Goal: Entertainment & Leisure: Consume media (video, audio)

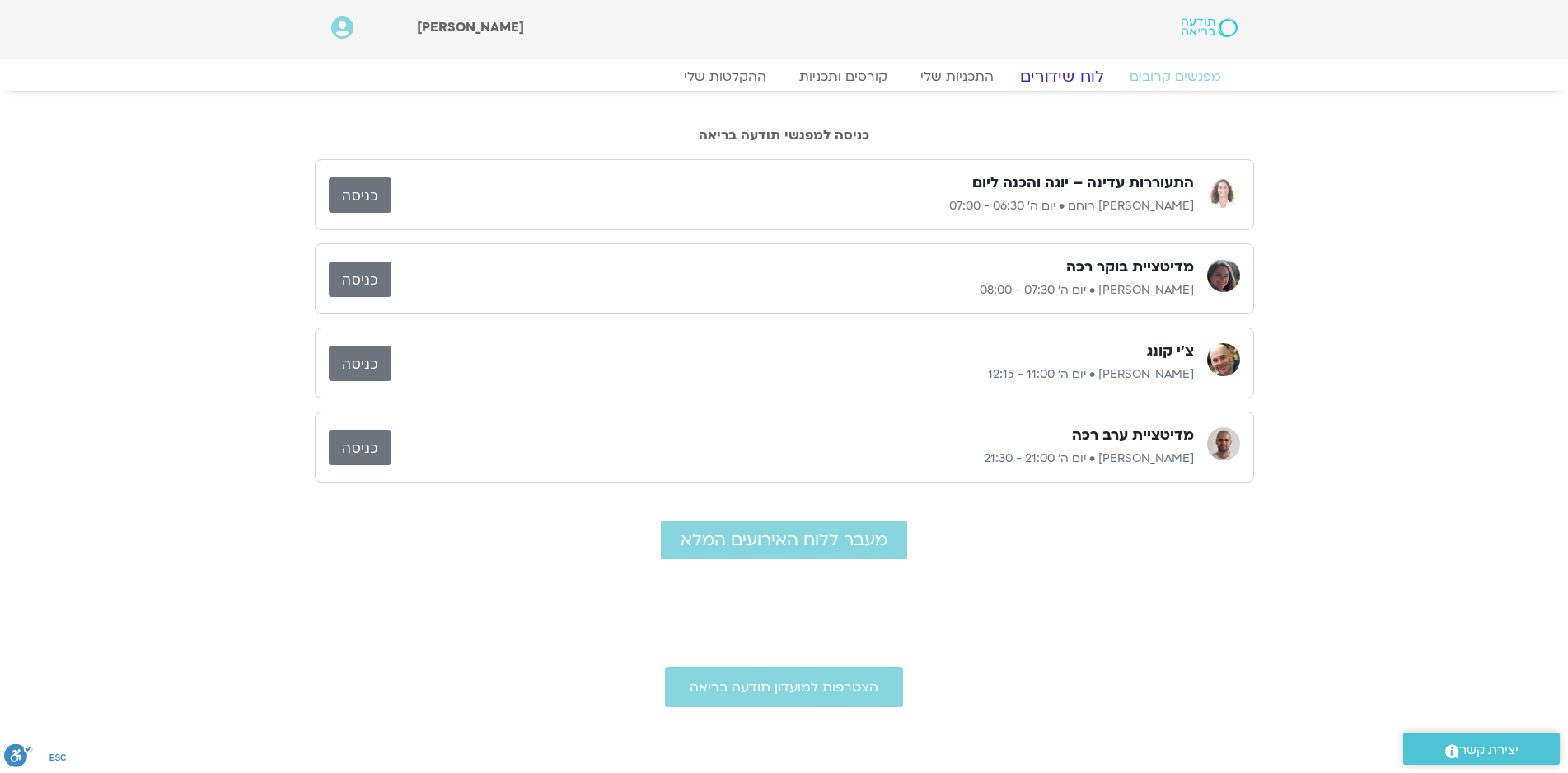
click at [1062, 82] on link "לוח שידורים" at bounding box center [1061, 77] width 124 height 20
click at [1072, 77] on link "לוח שידורים" at bounding box center [1061, 77] width 124 height 20
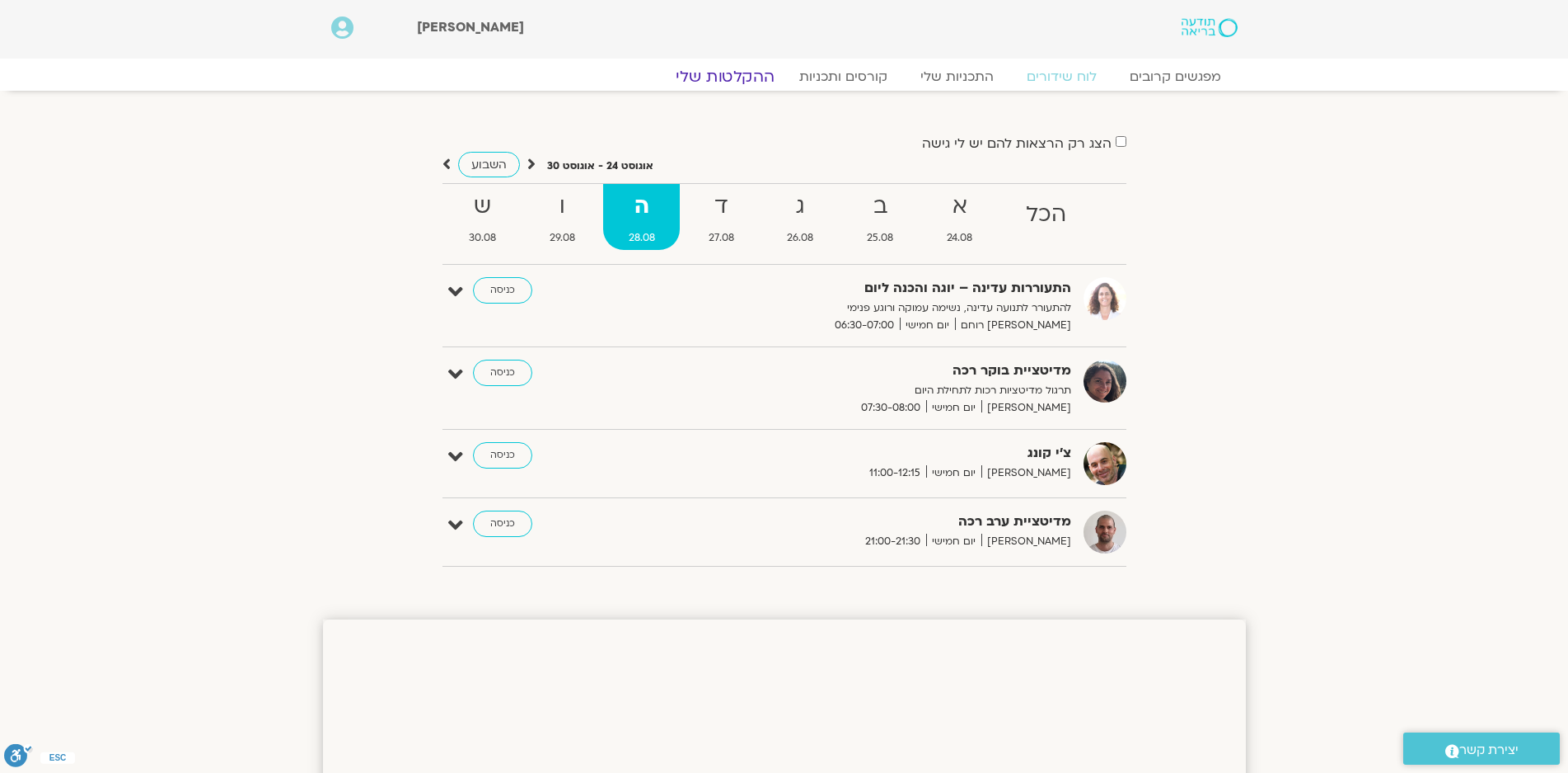
click at [727, 76] on link "ההקלטות שלי" at bounding box center [725, 77] width 139 height 20
click at [956, 199] on strong "א" at bounding box center [960, 206] width 76 height 37
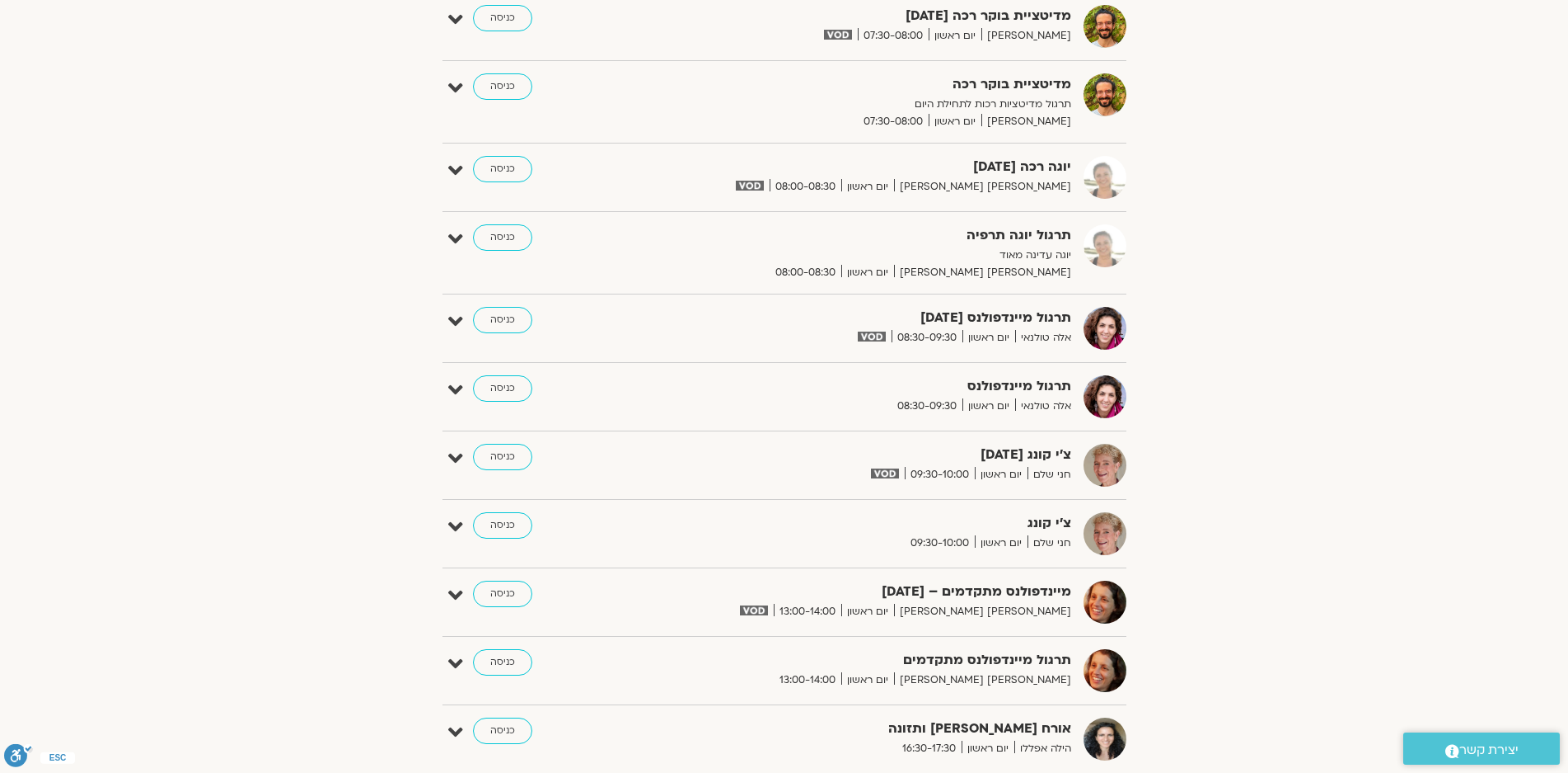
scroll to position [495, 0]
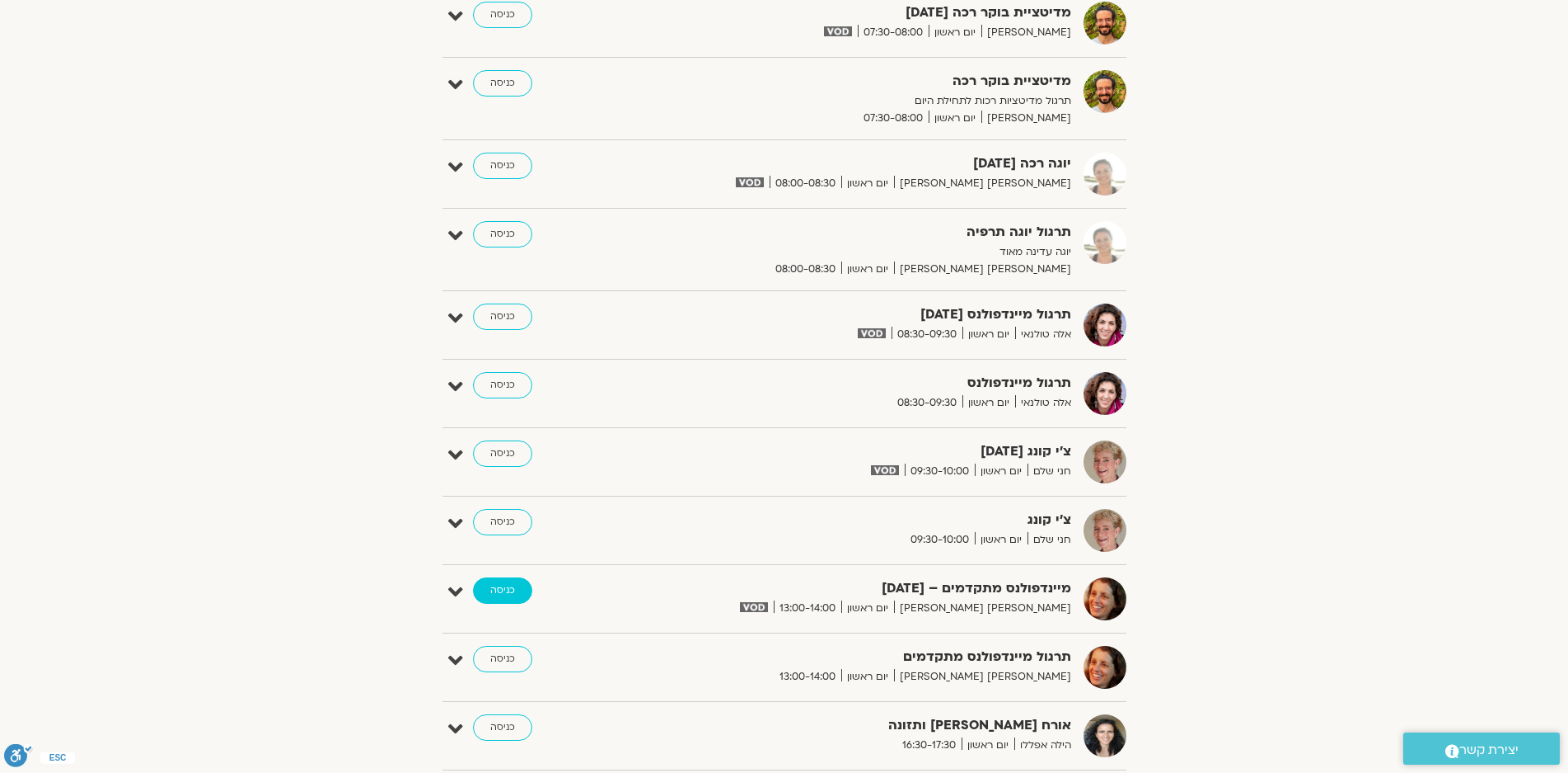
click at [501, 587] on link "כניסה" at bounding box center [502, 590] width 59 height 26
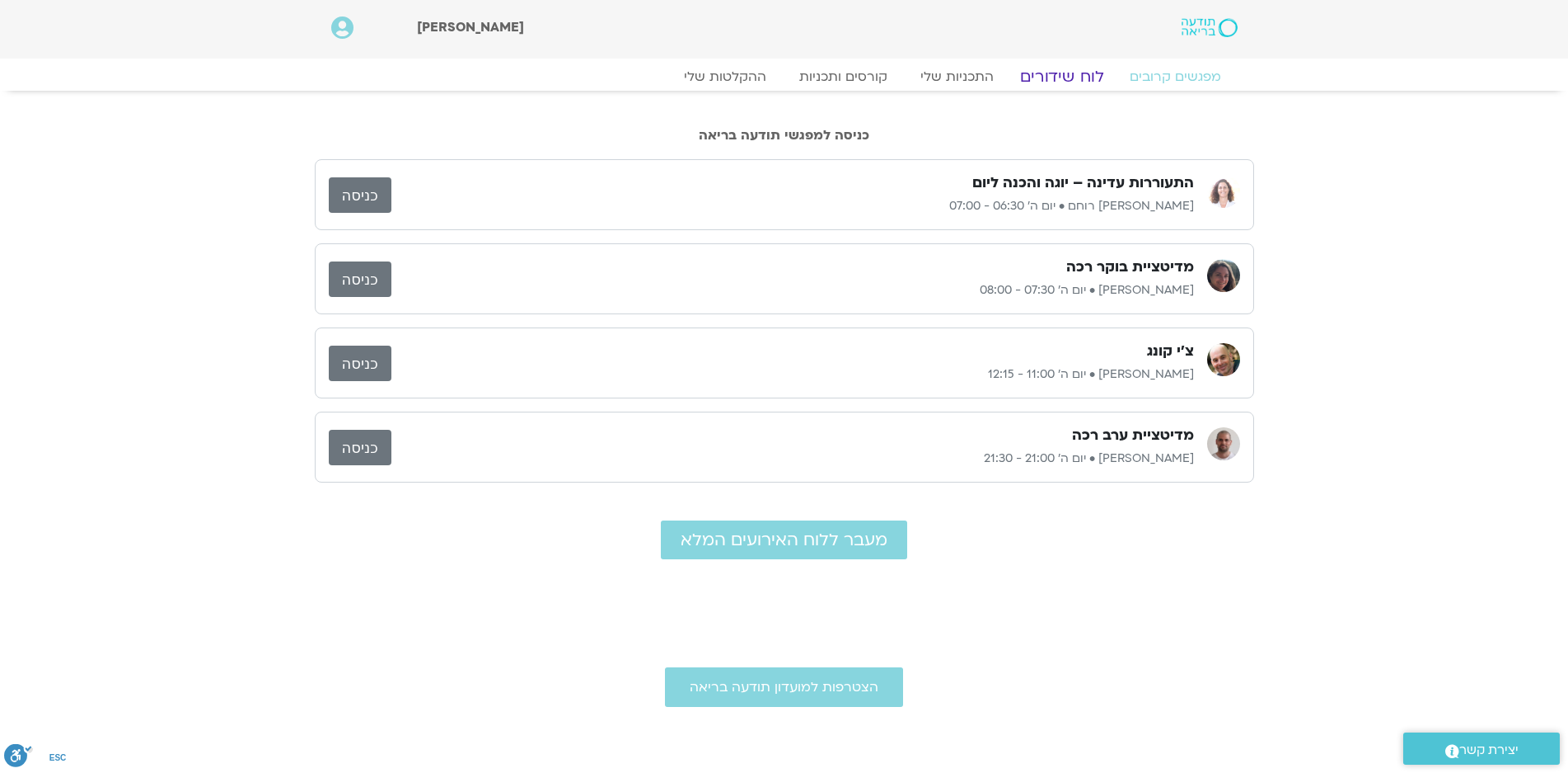
click at [1059, 77] on link "לוח שידורים" at bounding box center [1061, 77] width 124 height 20
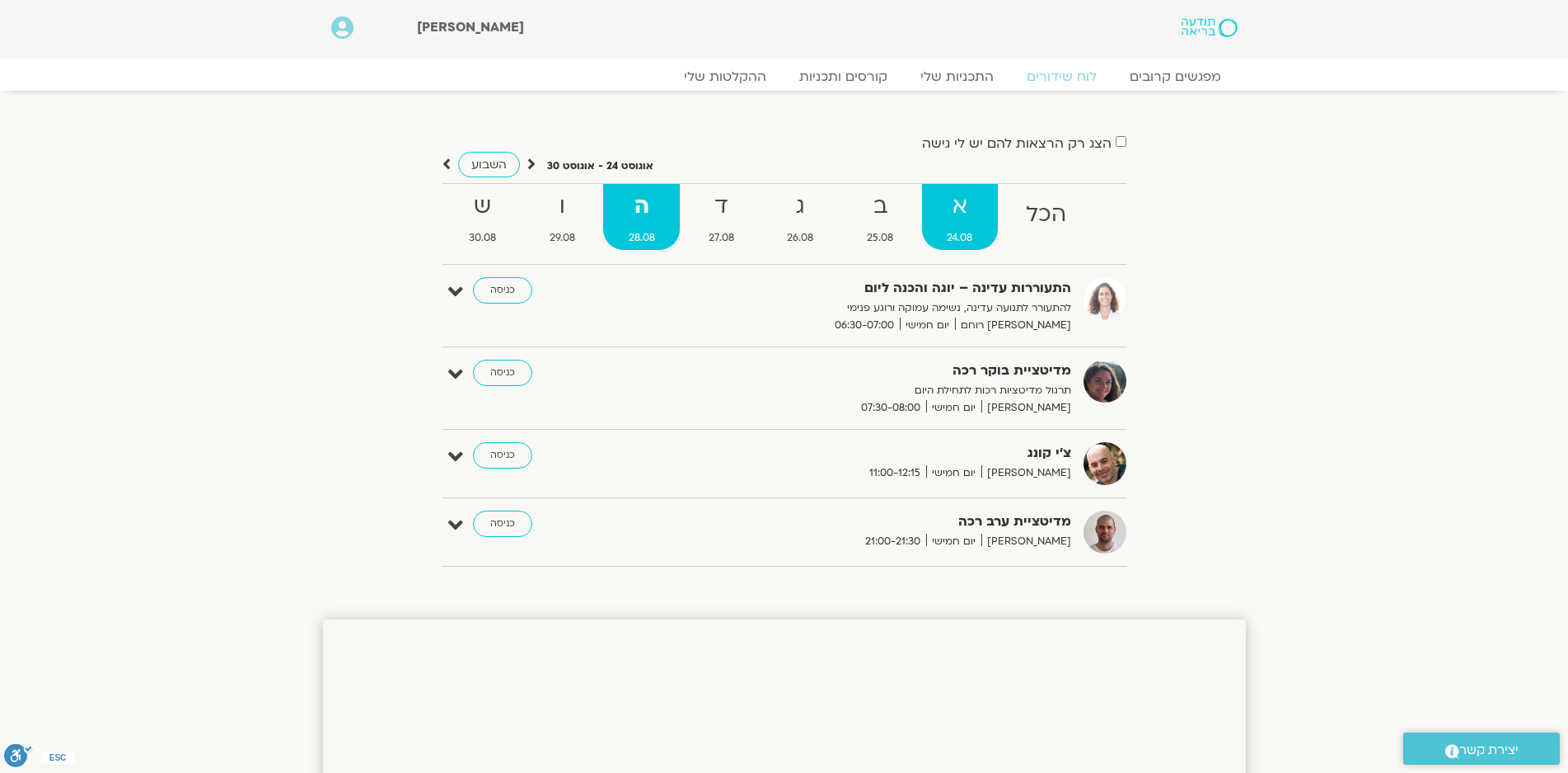
click at [960, 205] on strong "א" at bounding box center [960, 206] width 76 height 37
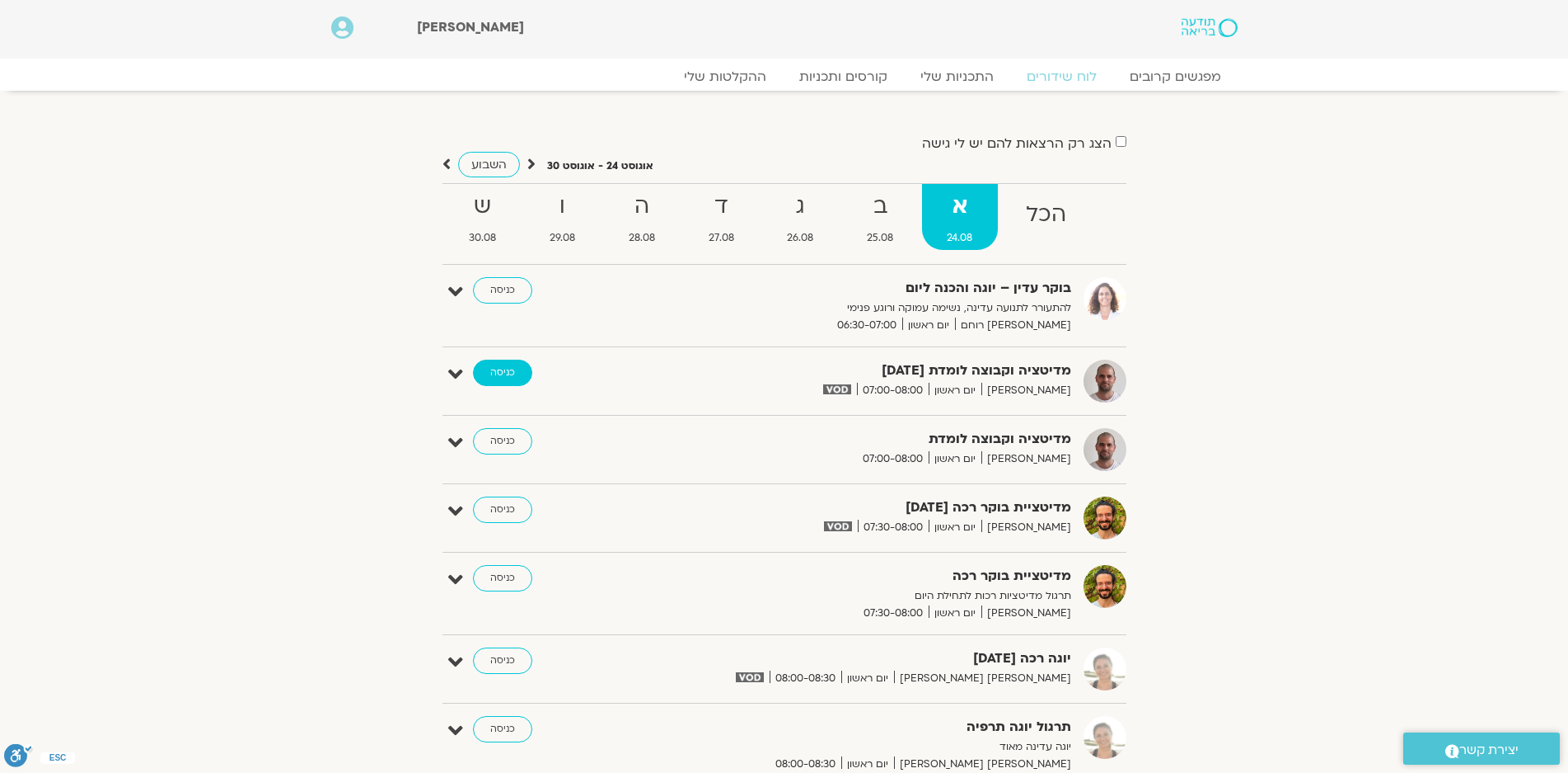
click at [502, 366] on link "כניסה" at bounding box center [502, 372] width 59 height 26
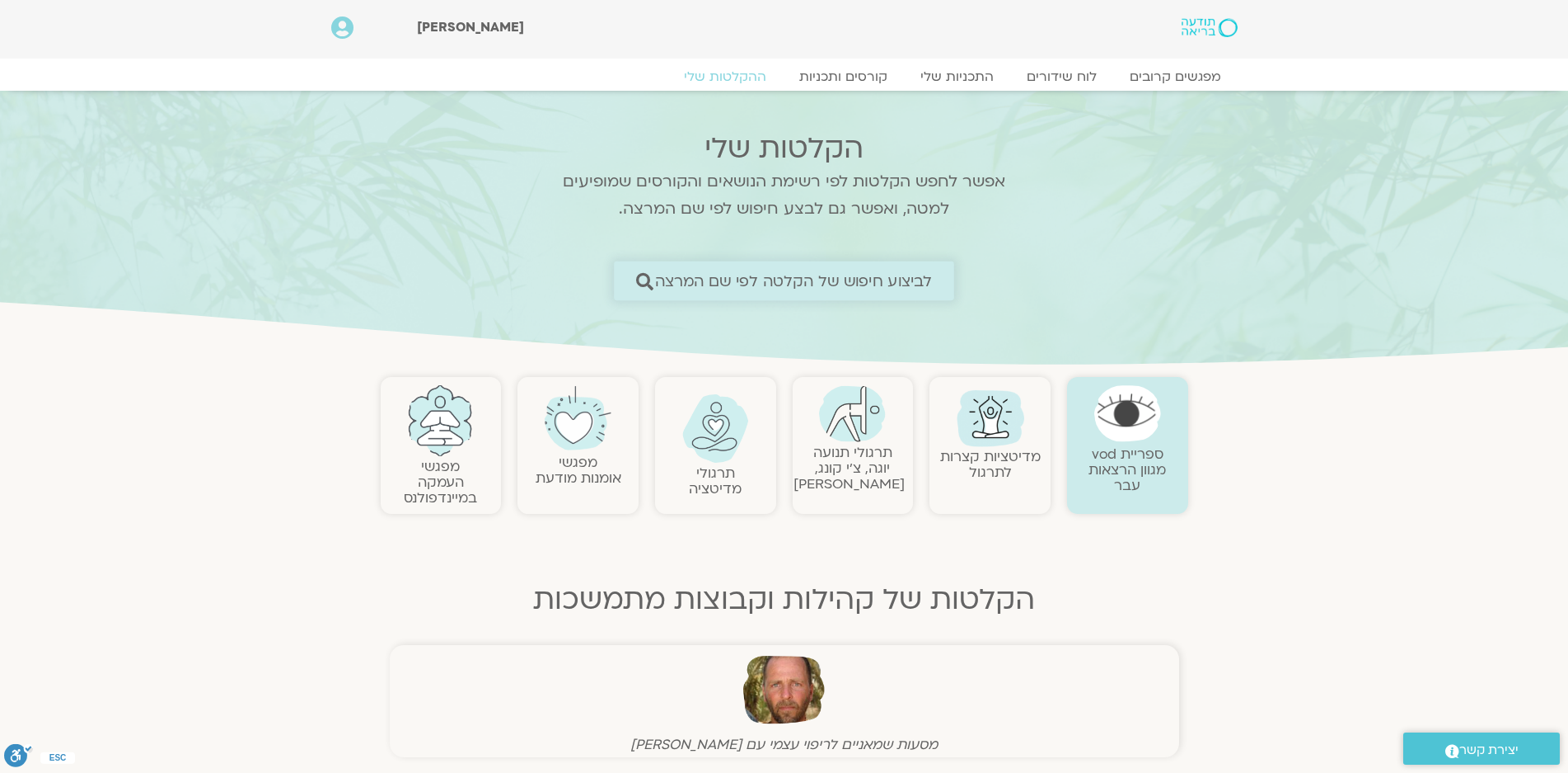
click at [839, 283] on span "לביצוע חיפוש של הקלטה לפי שם המרצה" at bounding box center [793, 280] width 278 height 17
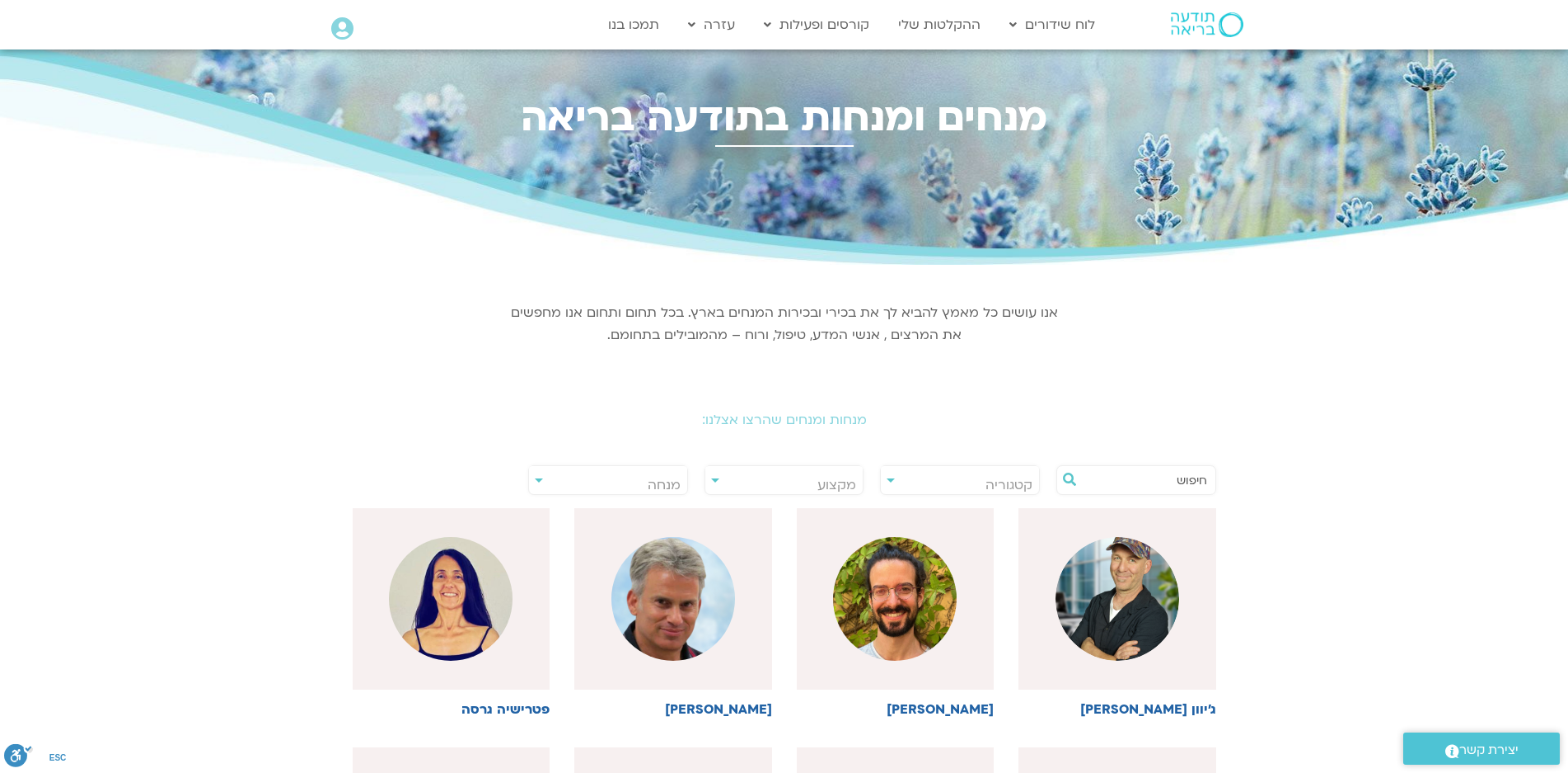
click at [1212, 486] on div at bounding box center [1136, 480] width 160 height 30
click at [1195, 481] on input "text" at bounding box center [1144, 480] width 125 height 28
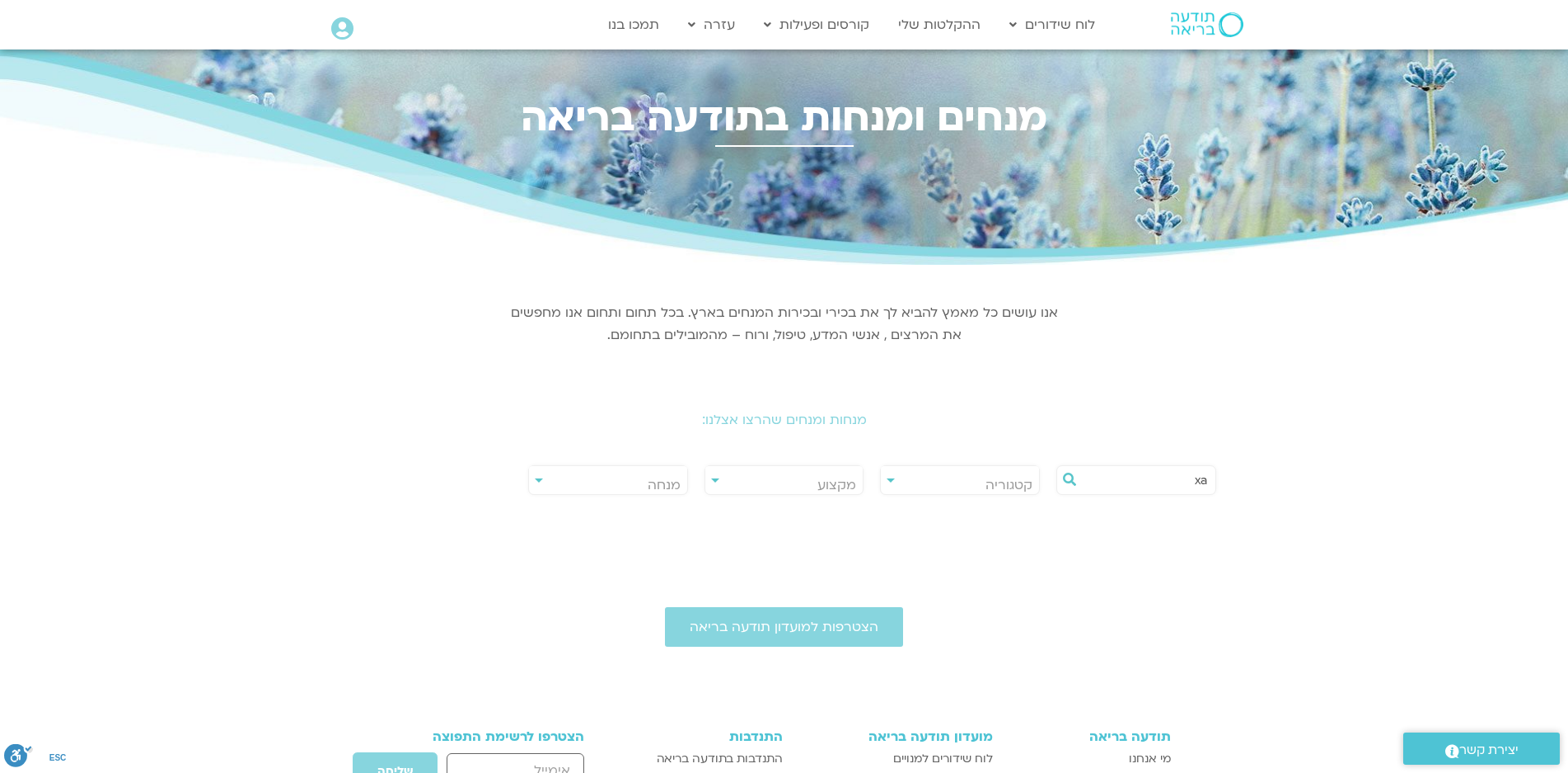
type input "x"
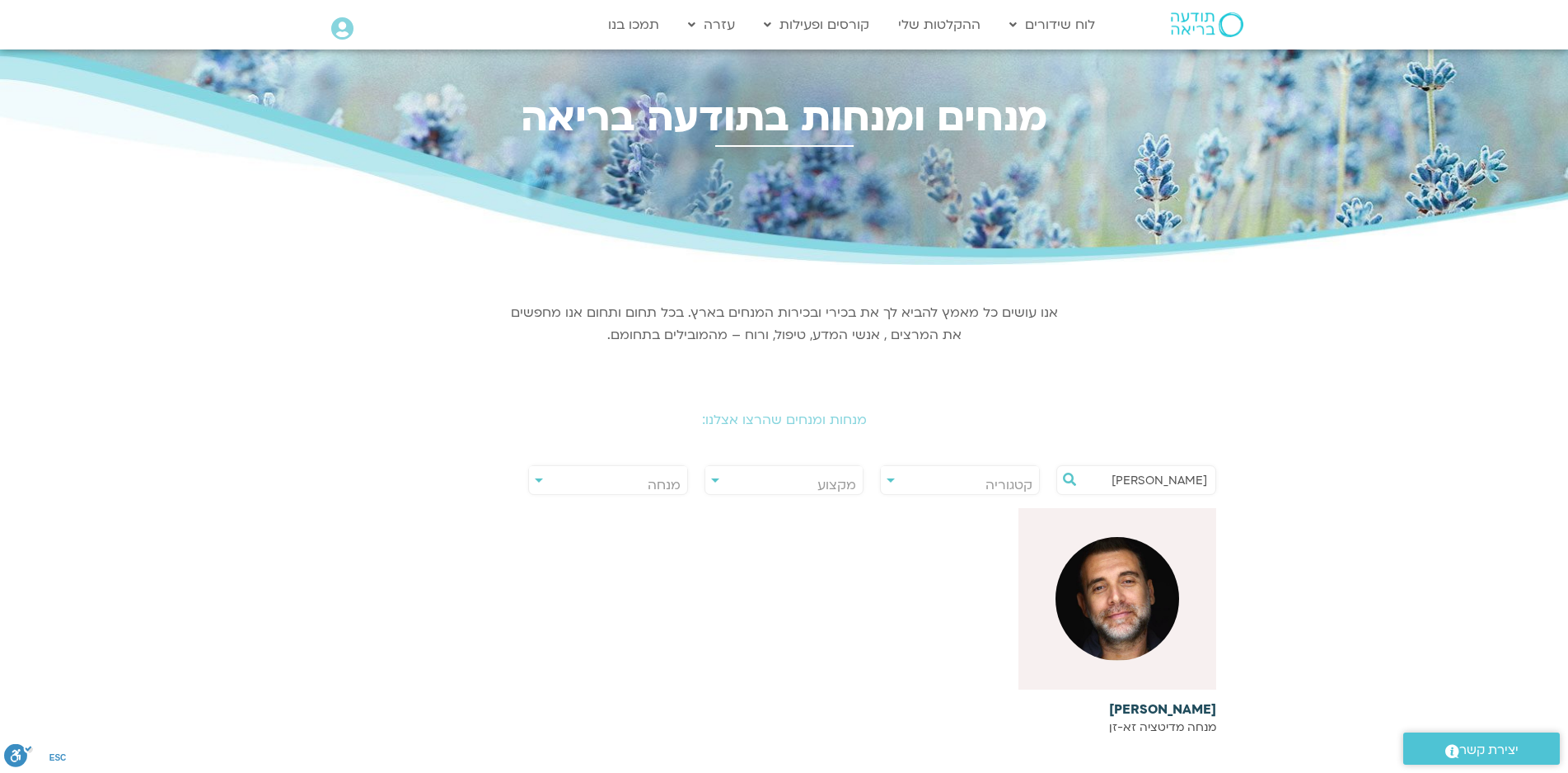
type input "סשה"
click at [1149, 569] on img at bounding box center [1117, 599] width 124 height 124
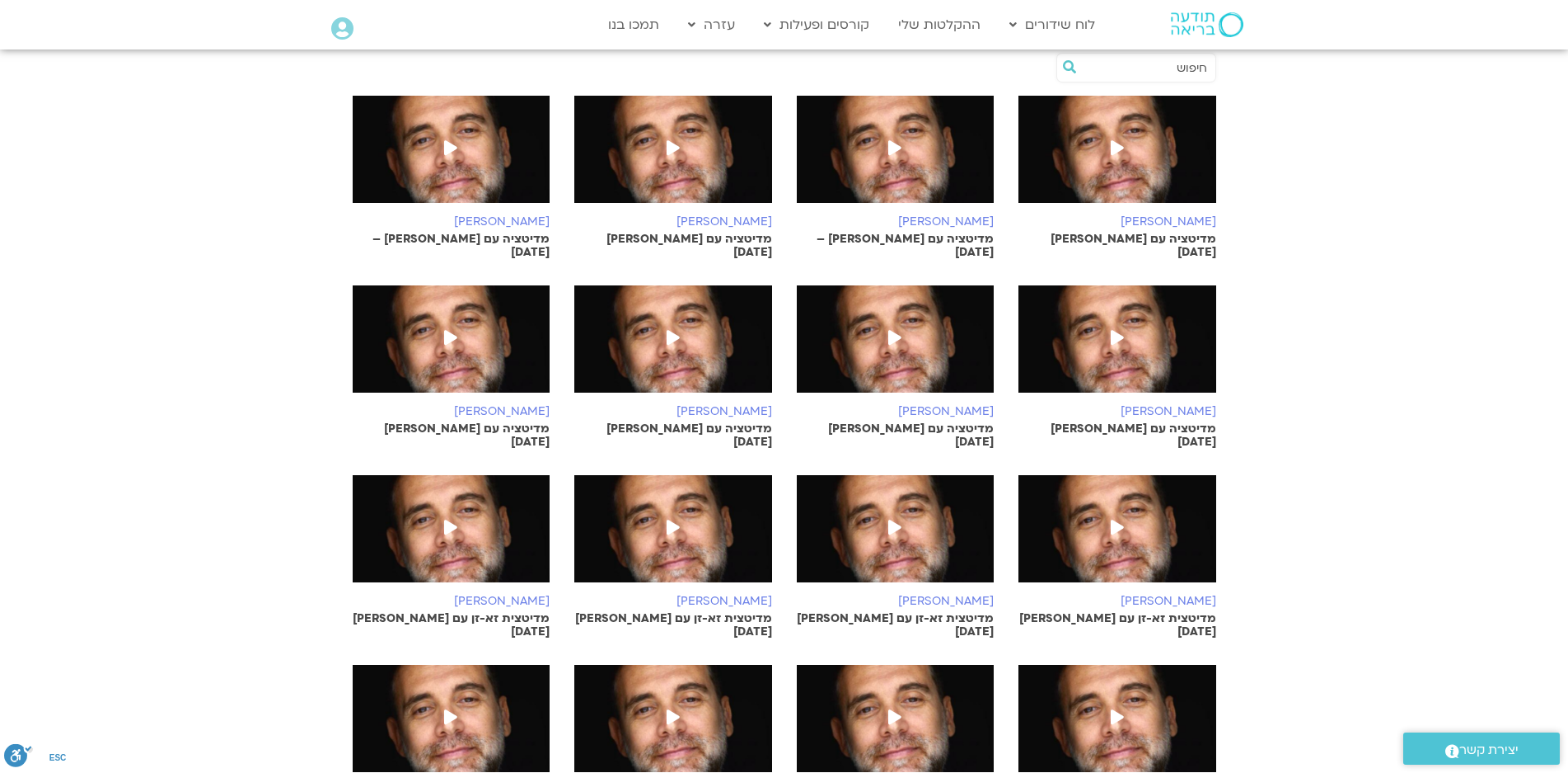
scroll to position [742, 0]
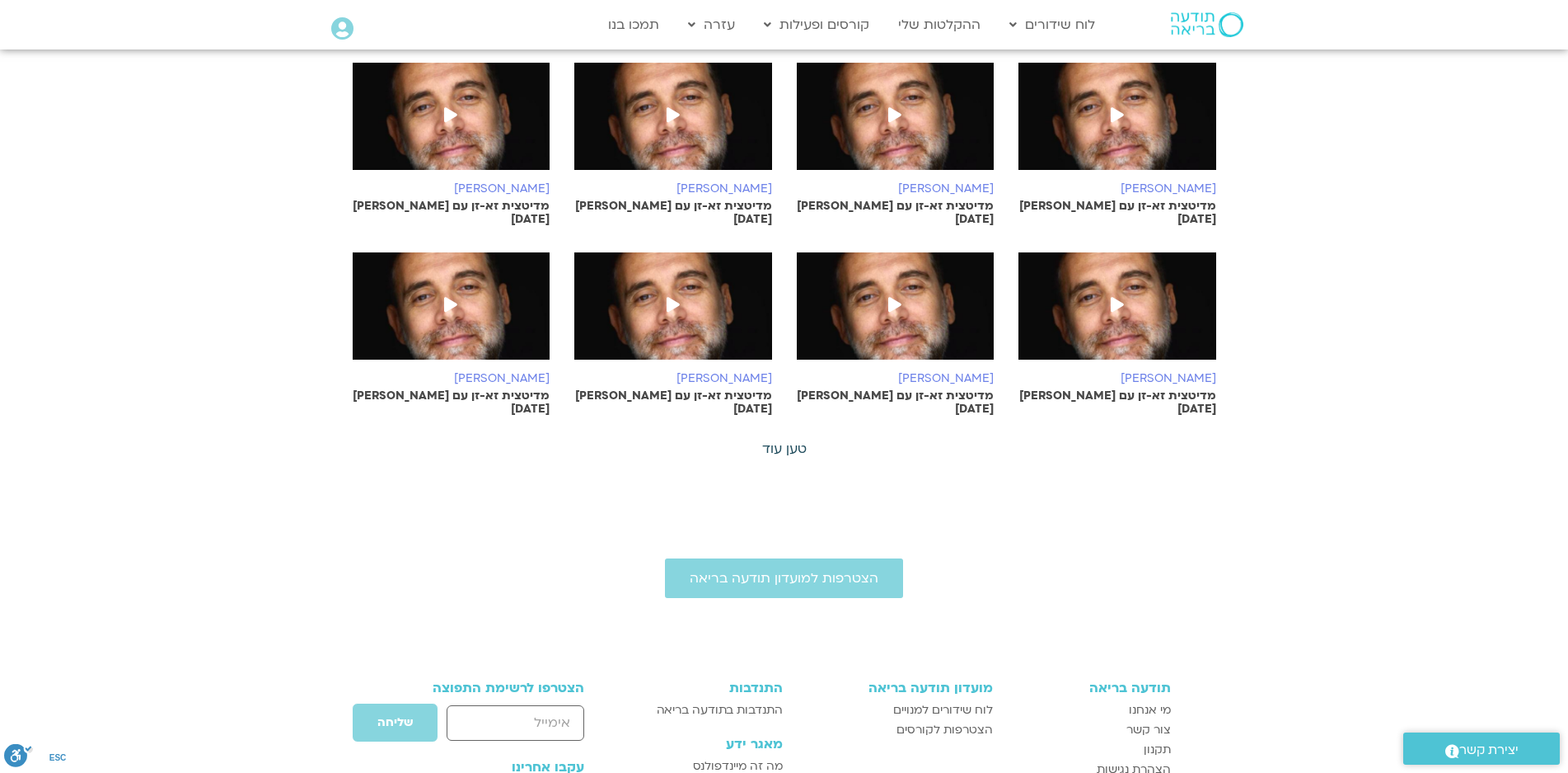
click at [785, 439] on link "טען עוד" at bounding box center [784, 448] width 45 height 18
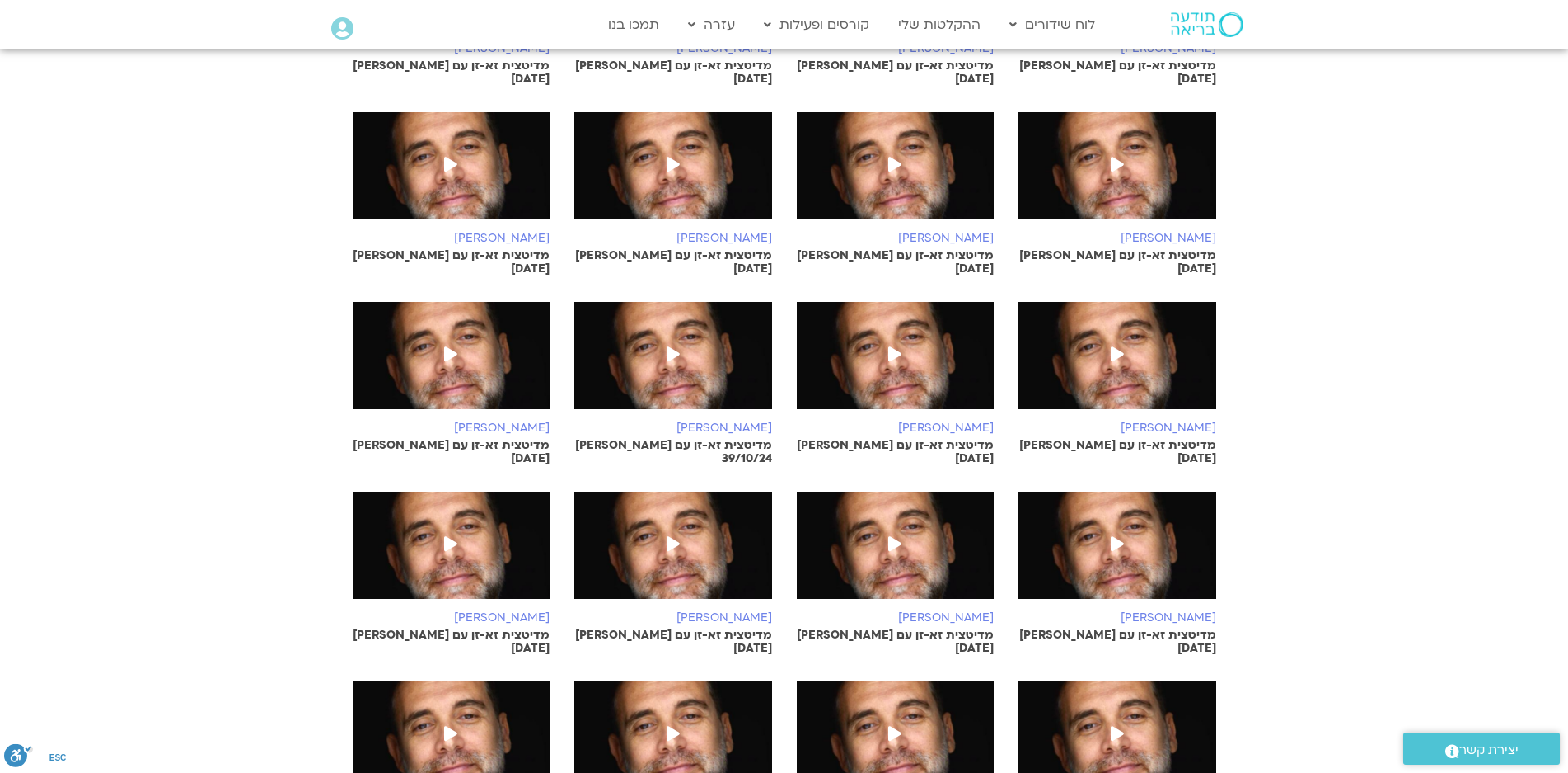
scroll to position [1402, 0]
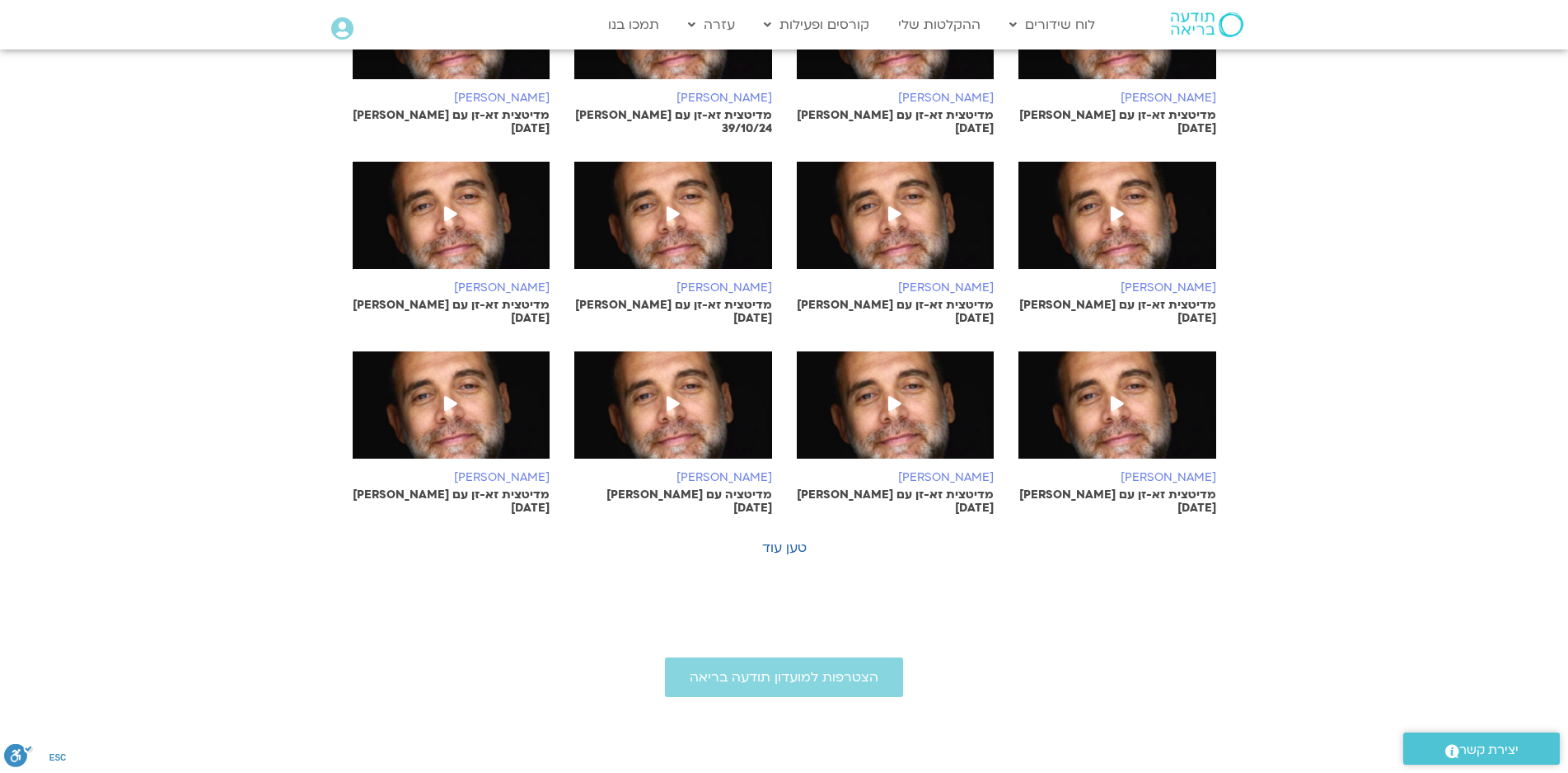
click at [447, 396] on icon at bounding box center [450, 403] width 13 height 15
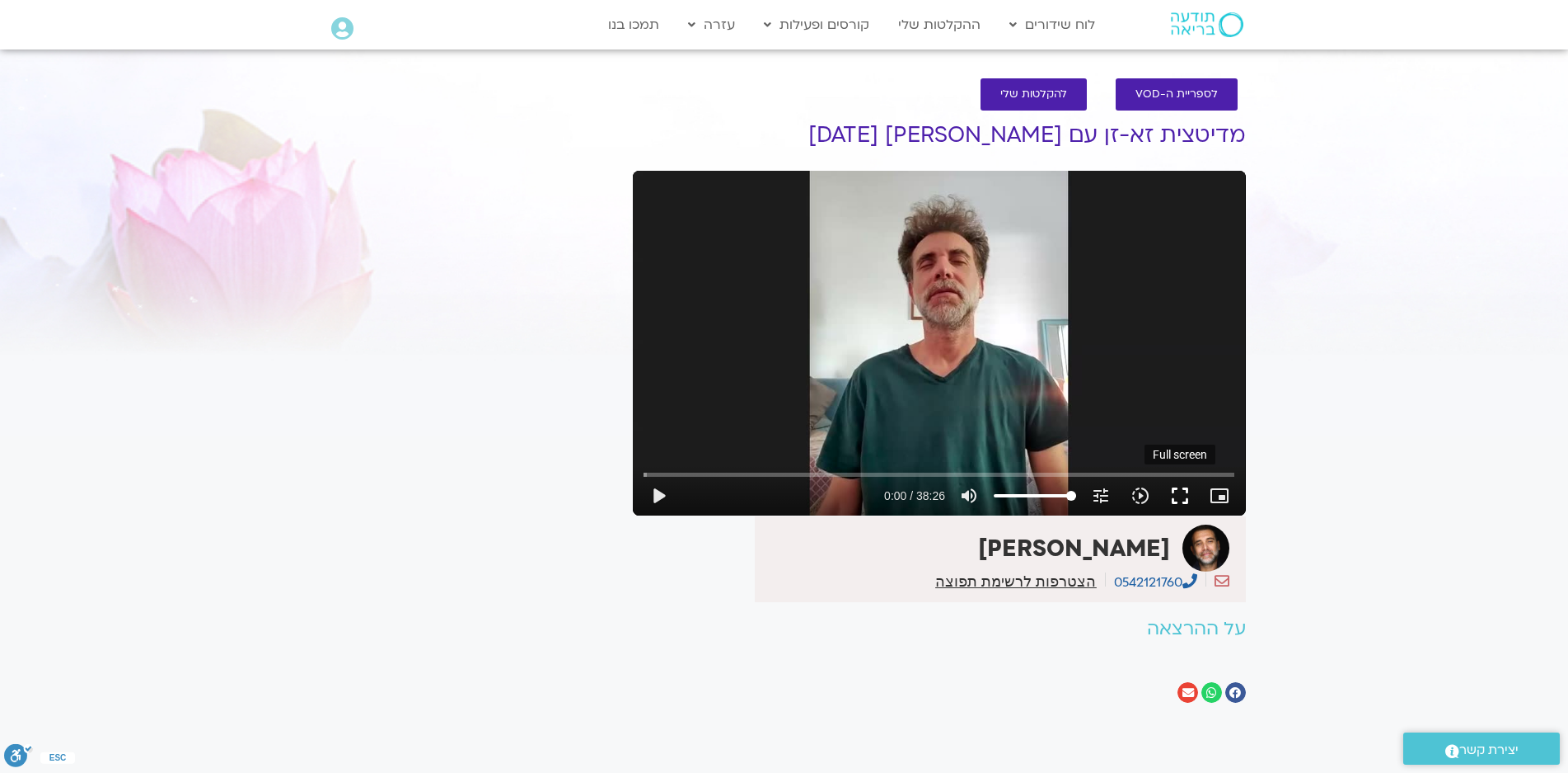
click at [1179, 496] on button "fullscreen" at bounding box center [1180, 496] width 40 height 40
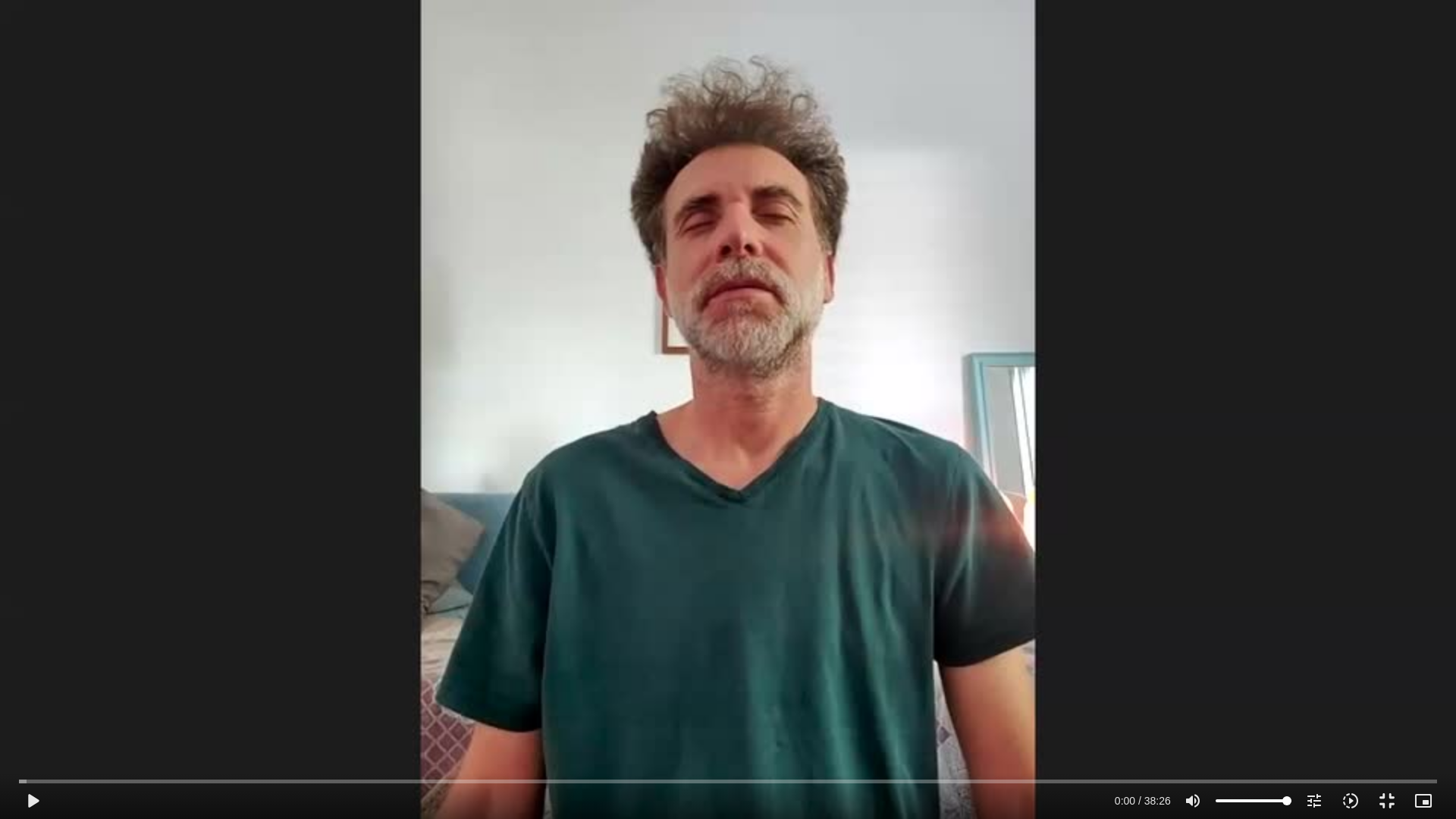
click at [1084, 535] on div "Skip Ad 36:22 play_arrow 0:00 / 38:26 volume_up Mute tune Resolution Auto 480p …" at bounding box center [728, 410] width 1456 height 819
drag, startPoint x: 337, startPoint y: 782, endPoint x: 352, endPoint y: 771, distance: 18.6
click at [337, 710] on input "Seek" at bounding box center [728, 781] width 1418 height 9
click at [1386, 710] on button "fullscreen_exit" at bounding box center [1387, 802] width 37 height 37
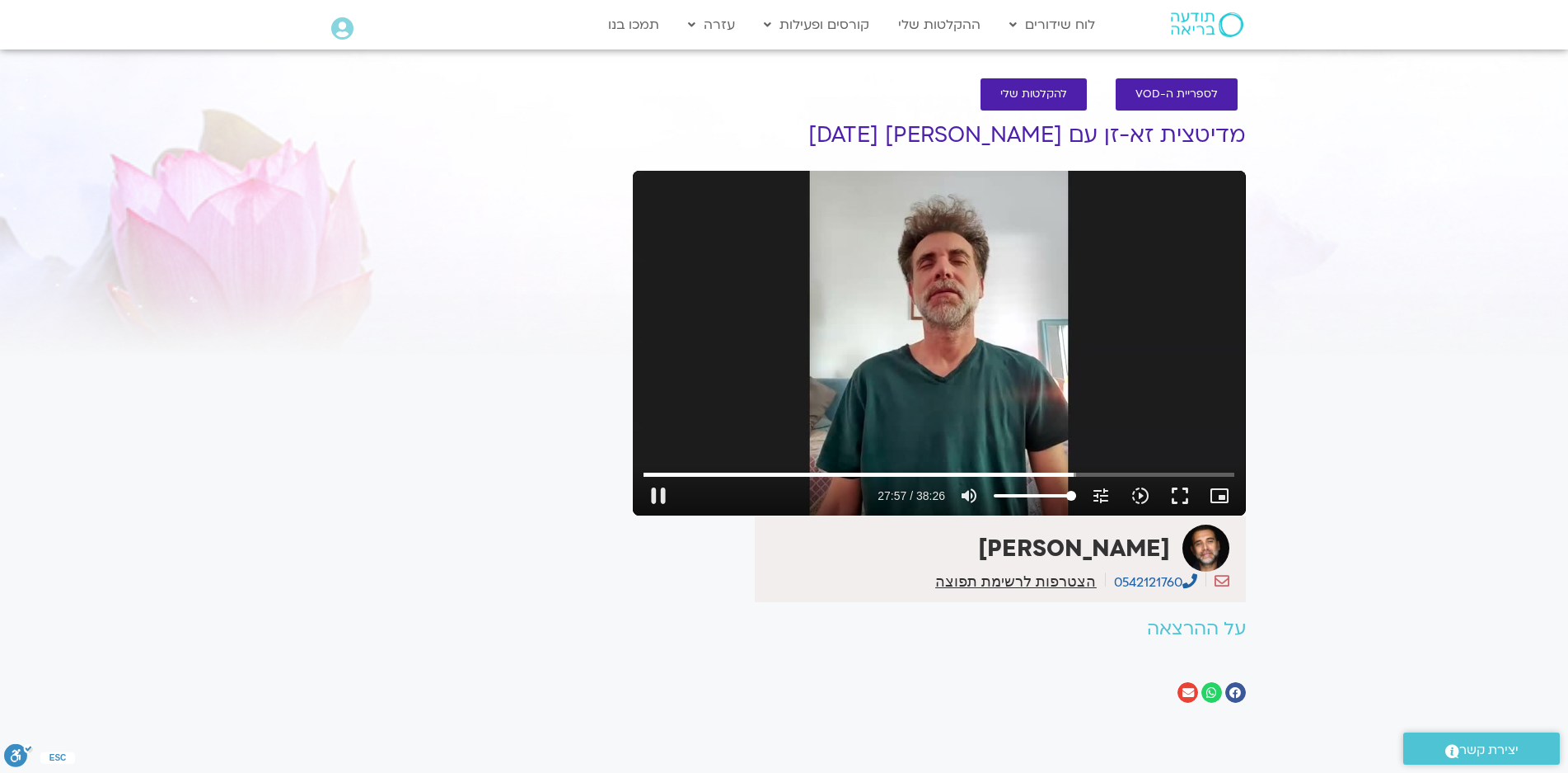
click at [997, 332] on div "Skip Ad 37:25 pause 27:57 / 38:26 volume_up Mute tune Resolution Auto 480p slow…" at bounding box center [938, 343] width 613 height 345
type input "1677.899568"
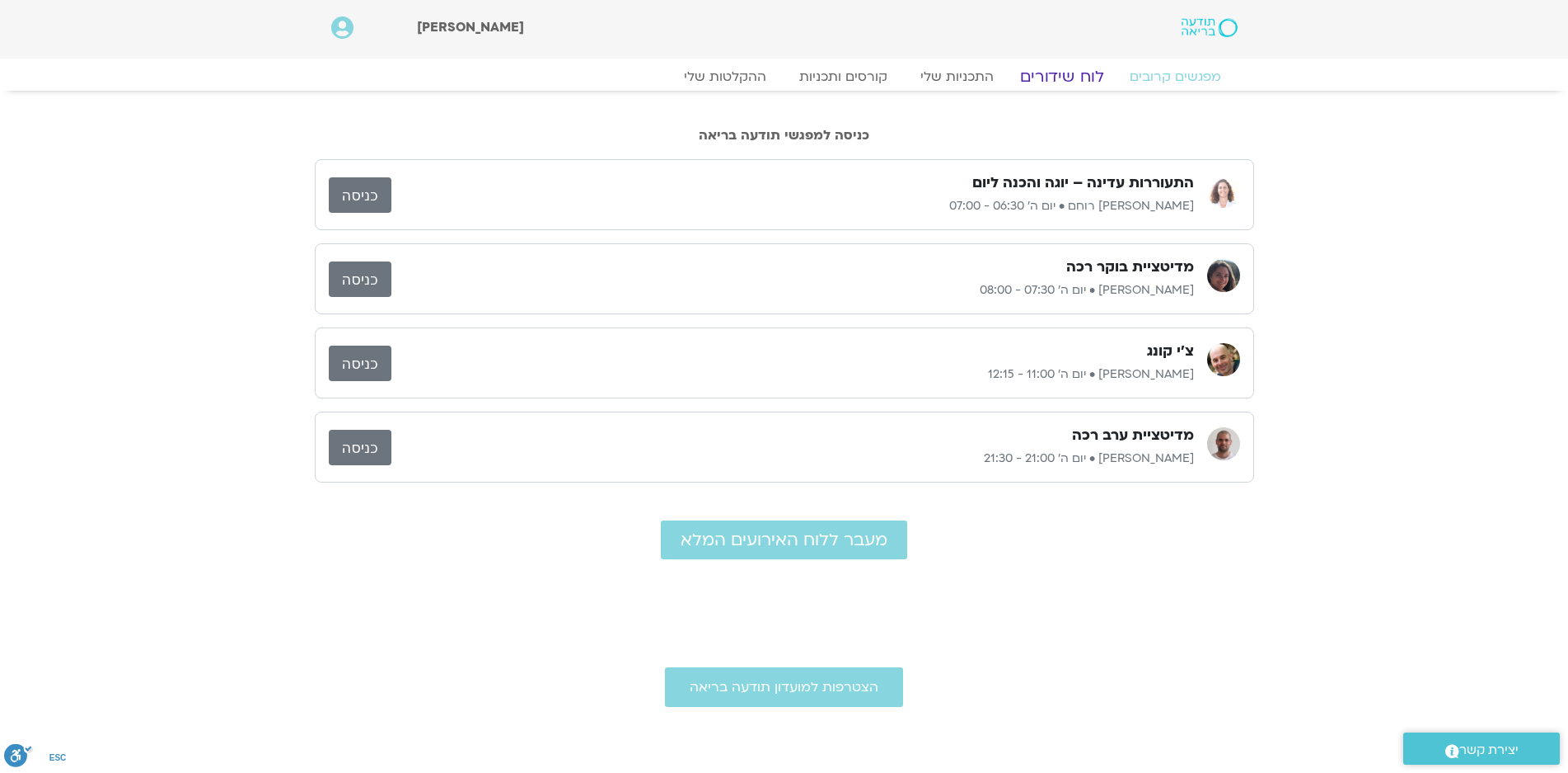
click at [1044, 75] on link "לוח שידורים" at bounding box center [1061, 77] width 124 height 20
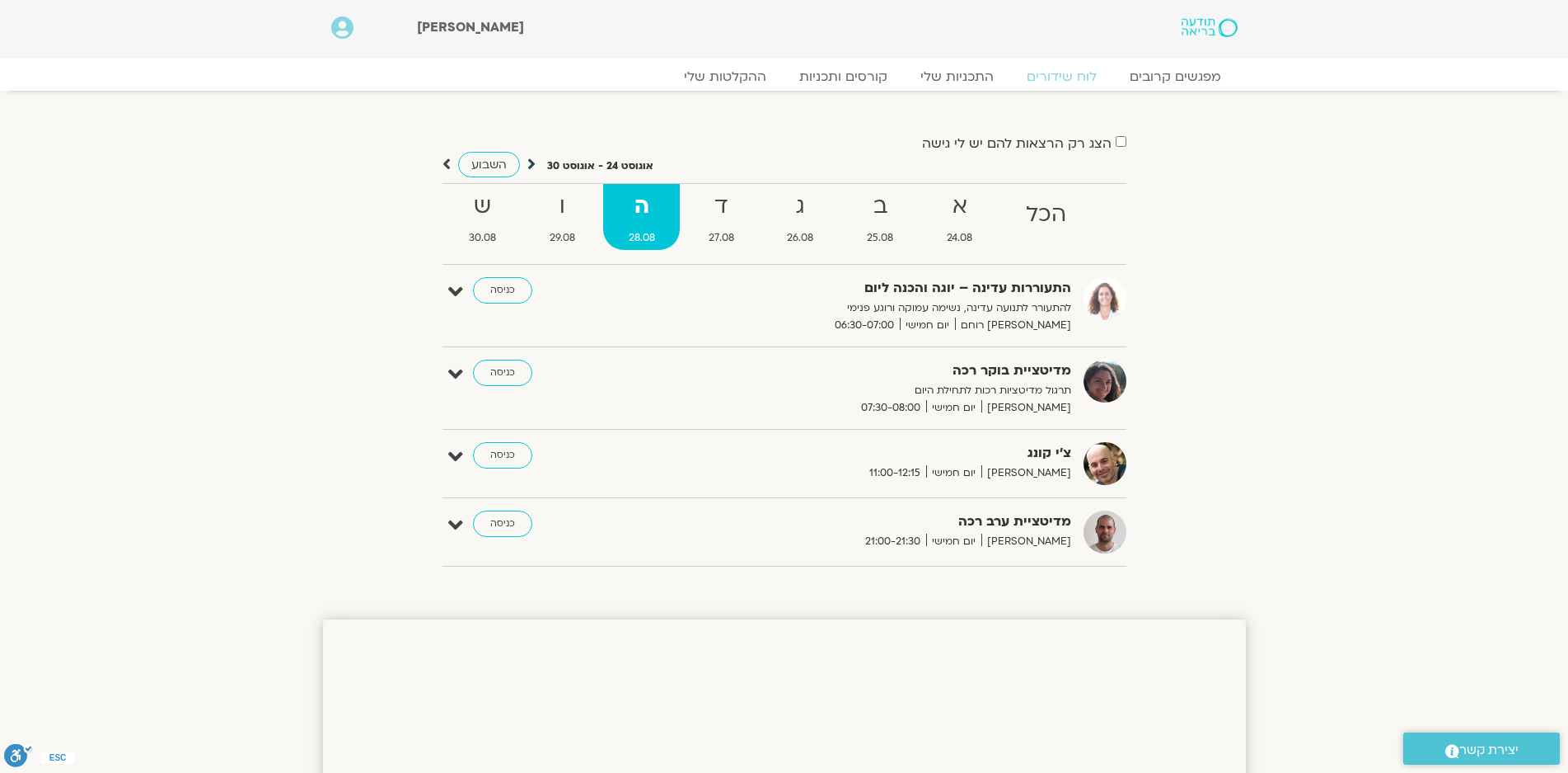
click at [528, 161] on icon at bounding box center [532, 164] width 8 height 16
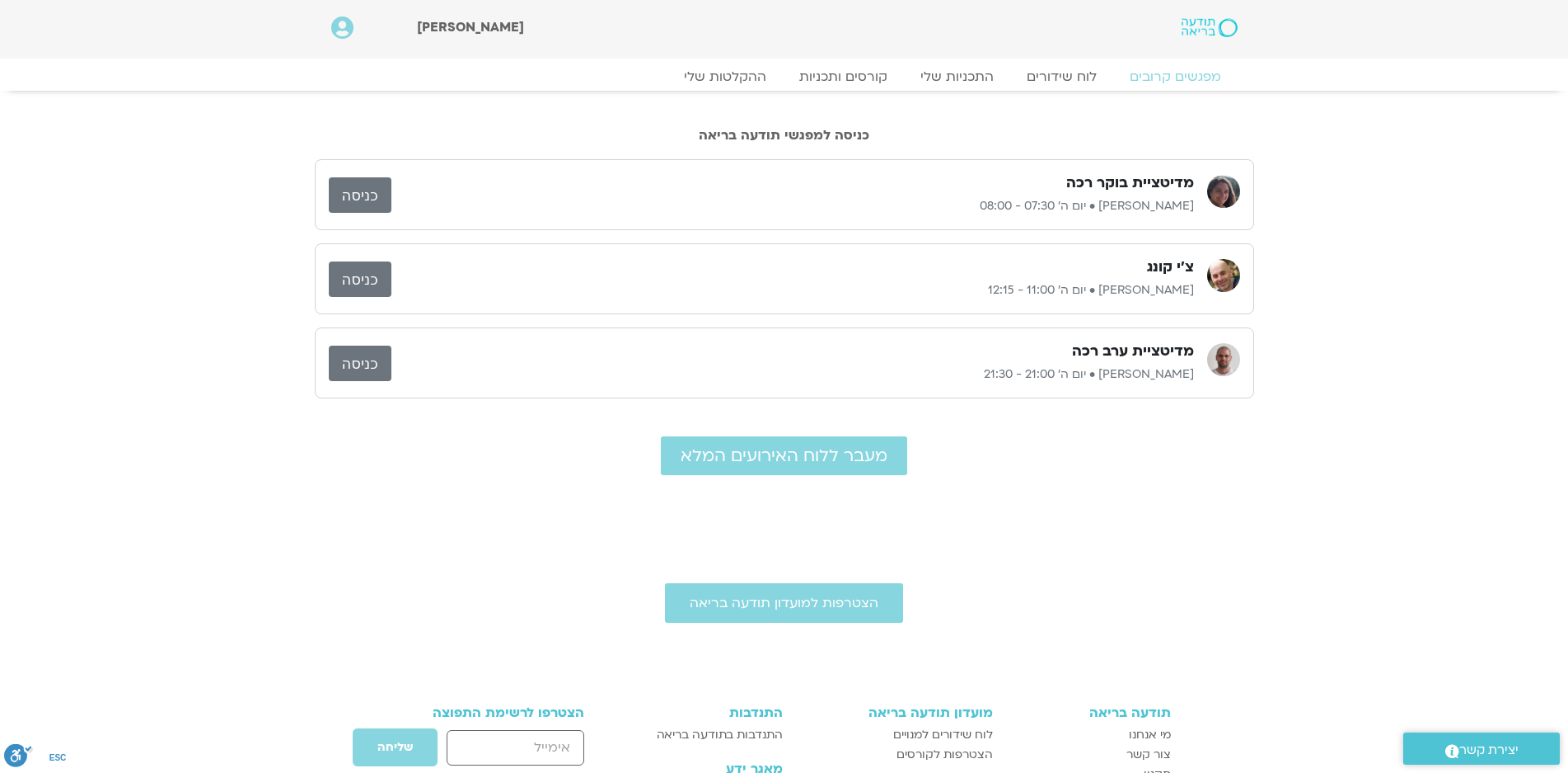
click at [363, 190] on link "כניסה" at bounding box center [360, 194] width 63 height 35
